Goal: Task Accomplishment & Management: Manage account settings

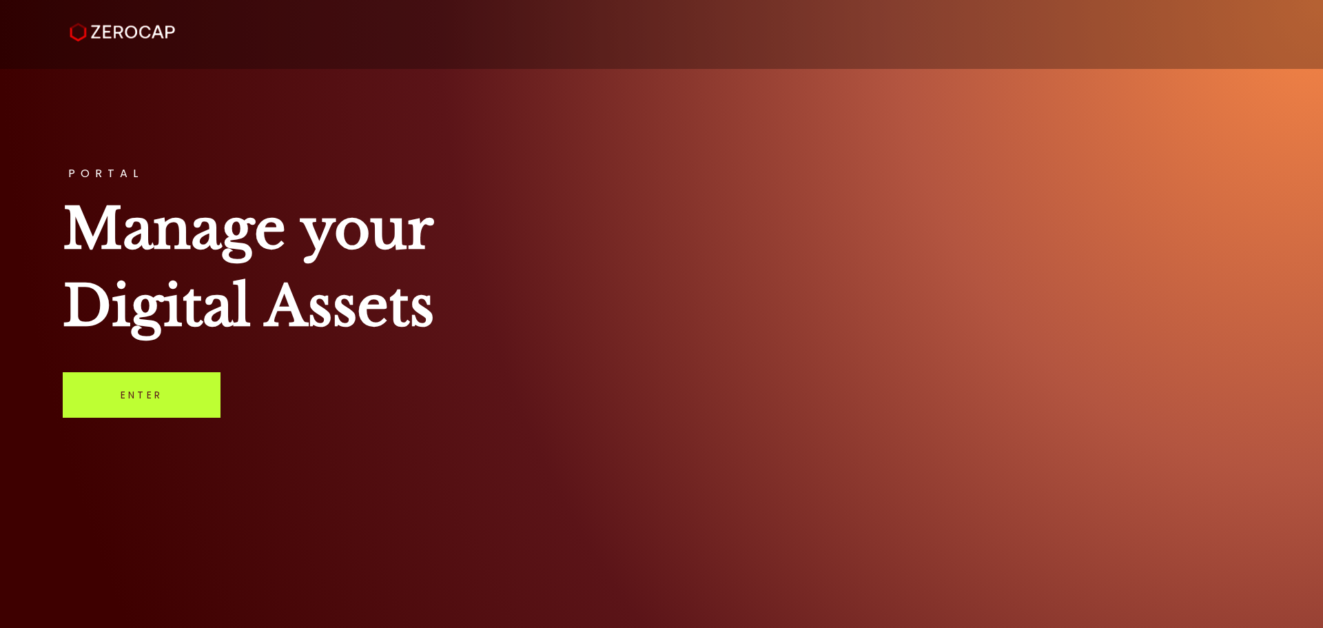
click at [156, 386] on link "Enter" at bounding box center [142, 394] width 158 height 45
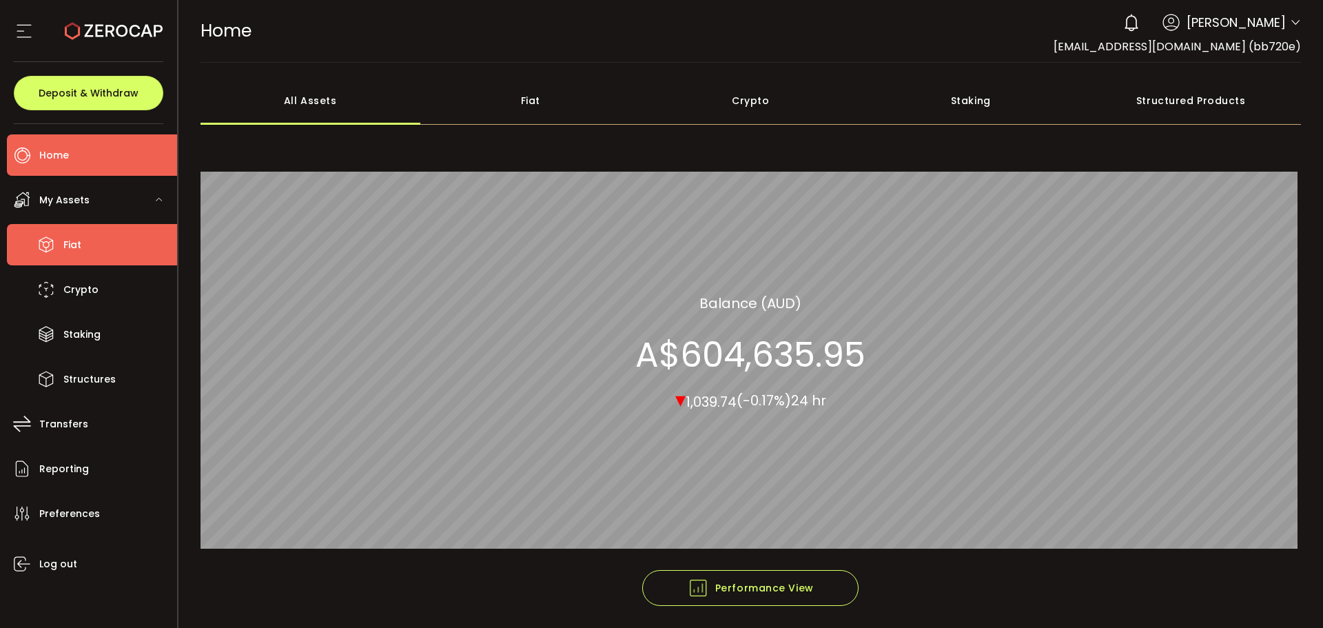
click at [74, 245] on span "Fiat" at bounding box center [72, 245] width 18 height 20
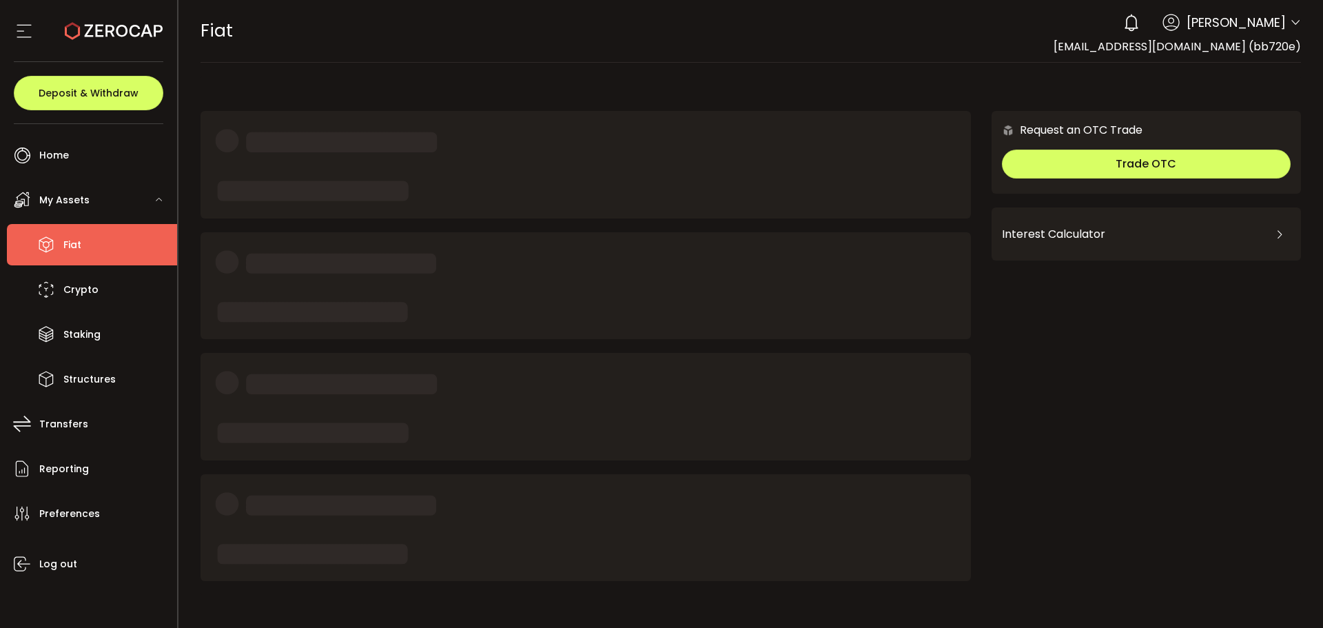
click at [77, 204] on span "My Assets" at bounding box center [64, 200] width 50 height 20
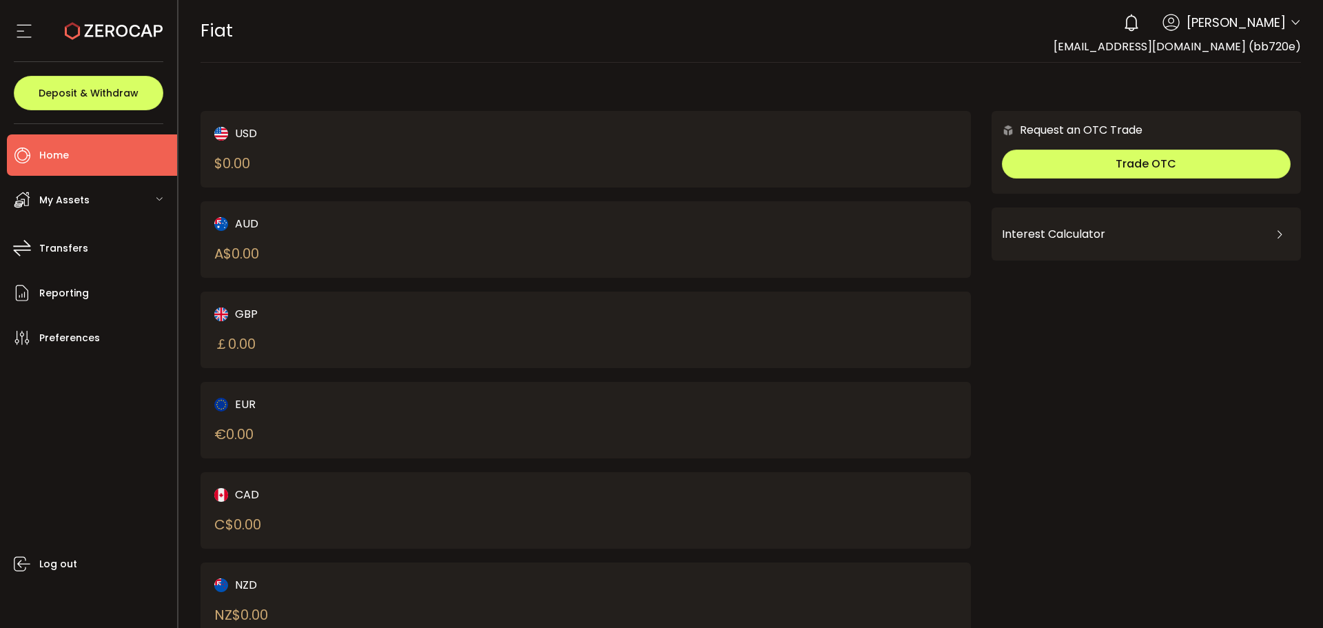
click at [74, 157] on li "Home" at bounding box center [92, 154] width 170 height 41
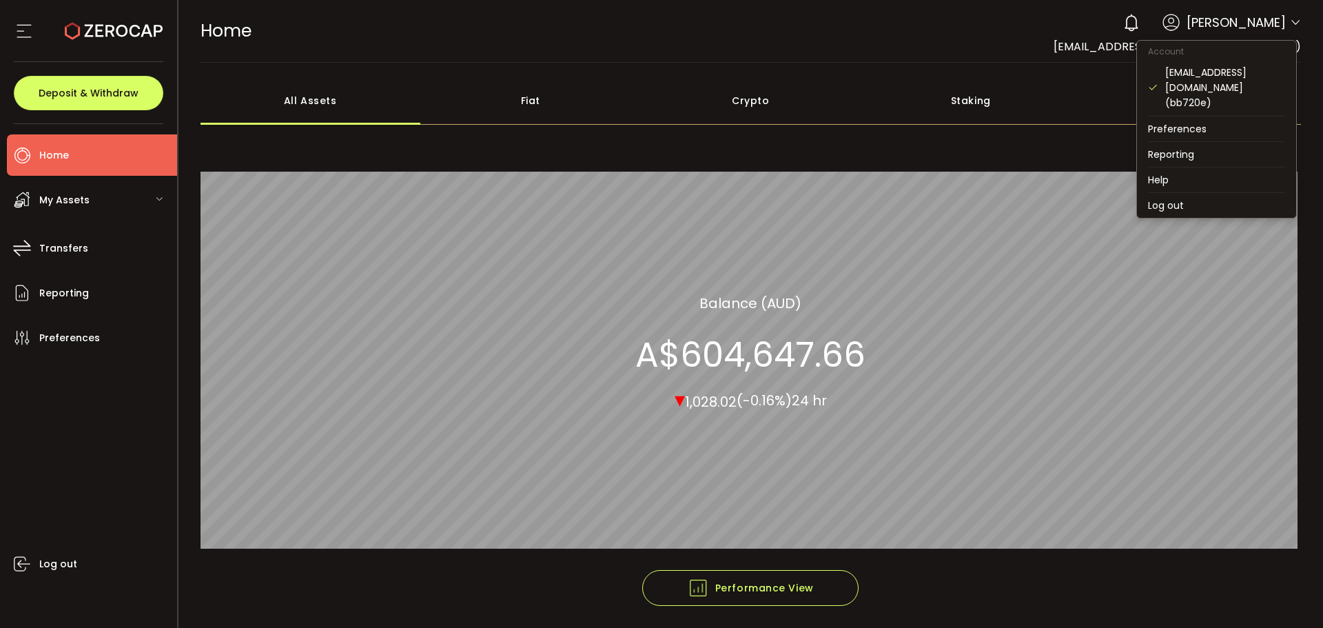
click at [1293, 20] on icon at bounding box center [1295, 22] width 11 height 11
click at [1217, 195] on li "Log out" at bounding box center [1216, 205] width 159 height 25
